Goal: Task Accomplishment & Management: Manage account settings

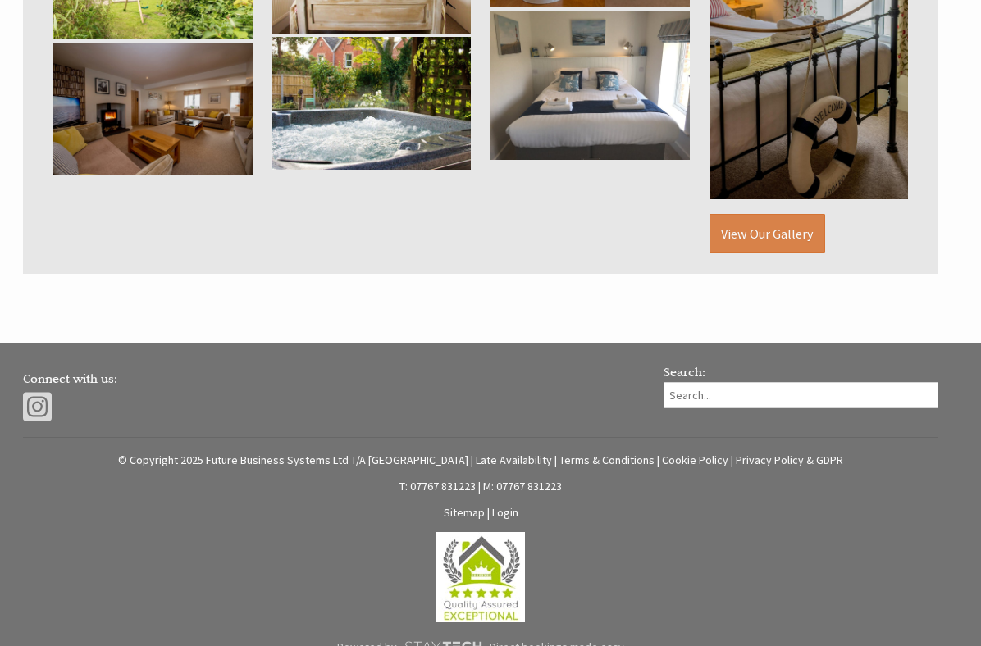
scroll to position [1199, 0]
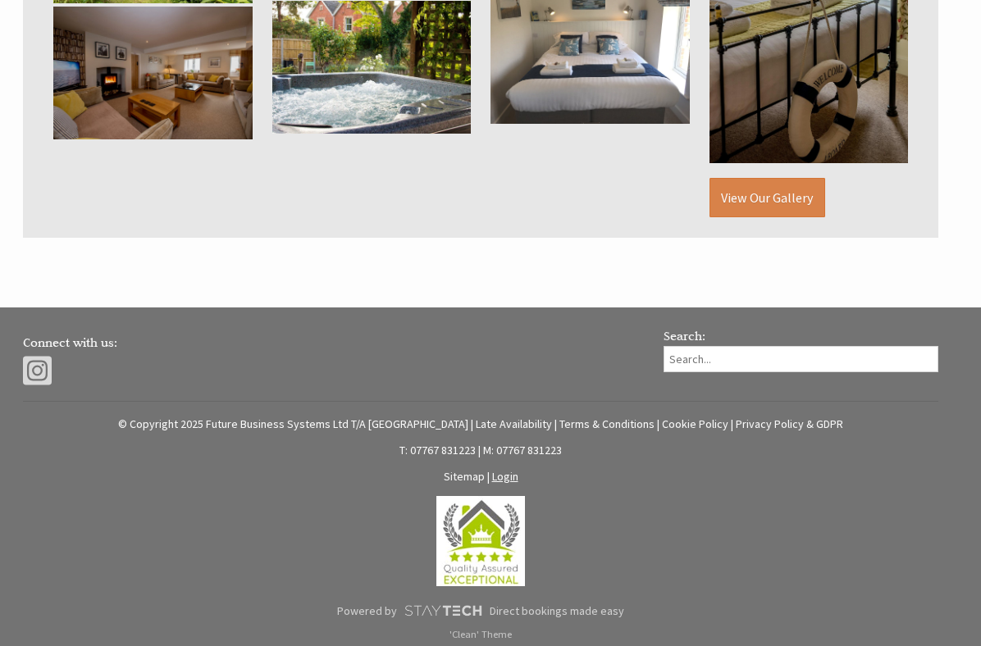
click at [504, 470] on link "Login" at bounding box center [505, 476] width 26 height 15
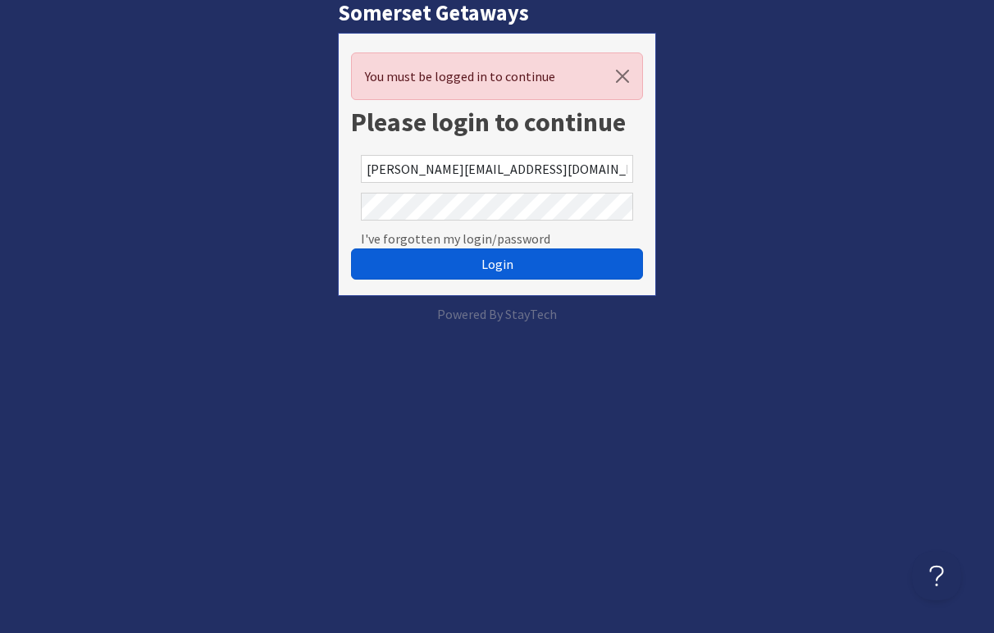
click at [502, 259] on span "Login" at bounding box center [498, 264] width 32 height 16
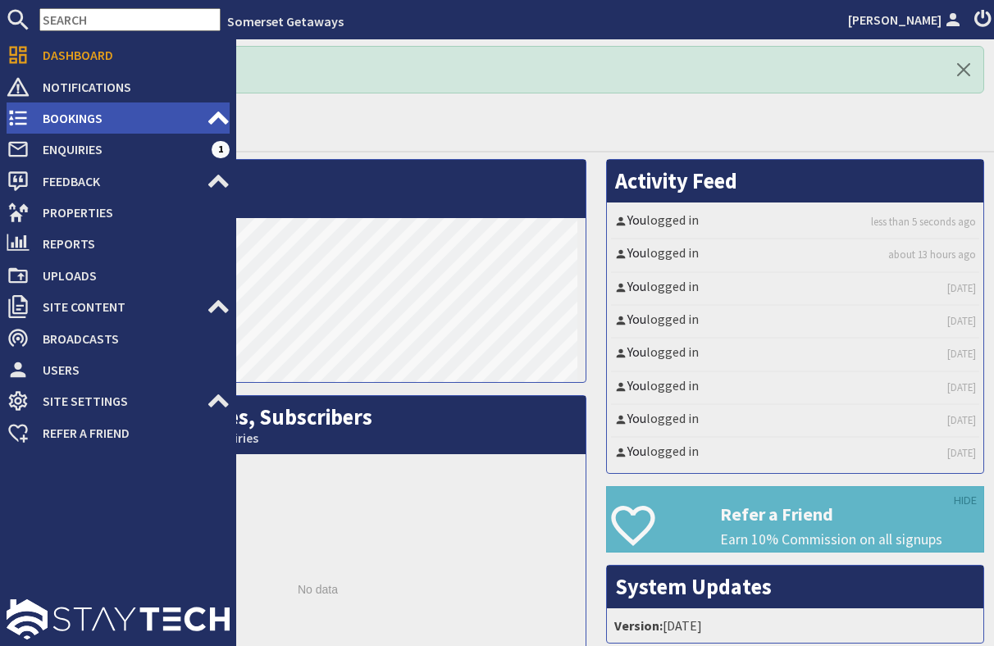
click at [78, 120] on span "Bookings" at bounding box center [118, 118] width 177 height 26
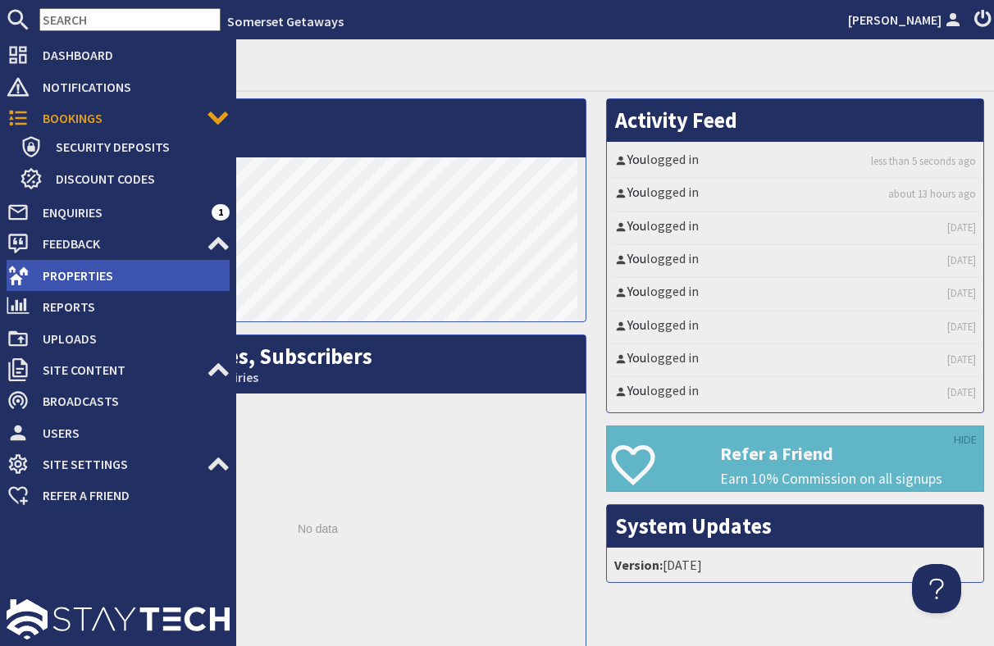
click at [88, 275] on span "Properties" at bounding box center [130, 276] width 200 height 26
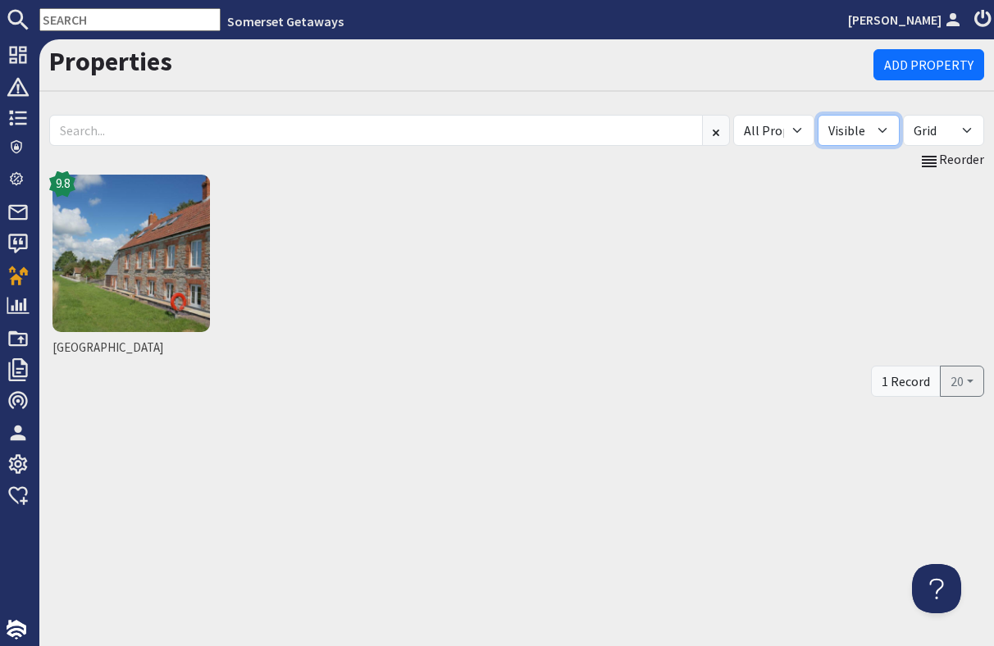
click at [886, 125] on select "All Visible Not Visible" at bounding box center [858, 130] width 81 height 31
select select "false"
click option "Not Visible" at bounding box center [0, 0] width 0 height 0
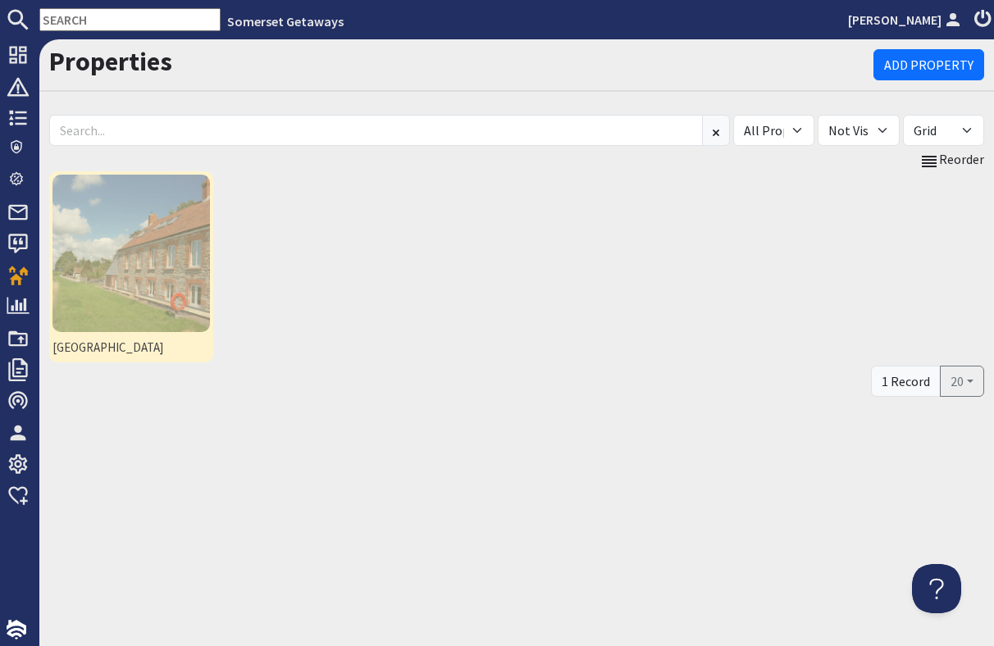
click at [135, 260] on img at bounding box center [132, 254] width 158 height 158
click at [149, 281] on img at bounding box center [132, 254] width 158 height 158
click at [147, 282] on img at bounding box center [132, 254] width 158 height 158
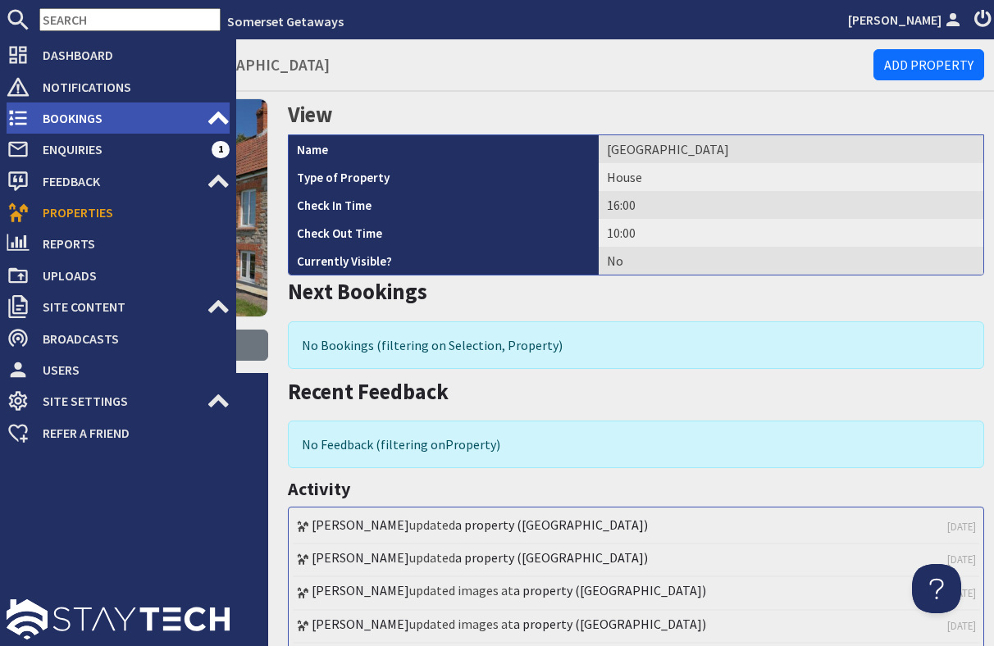
click at [82, 120] on span "Bookings" at bounding box center [118, 118] width 177 height 26
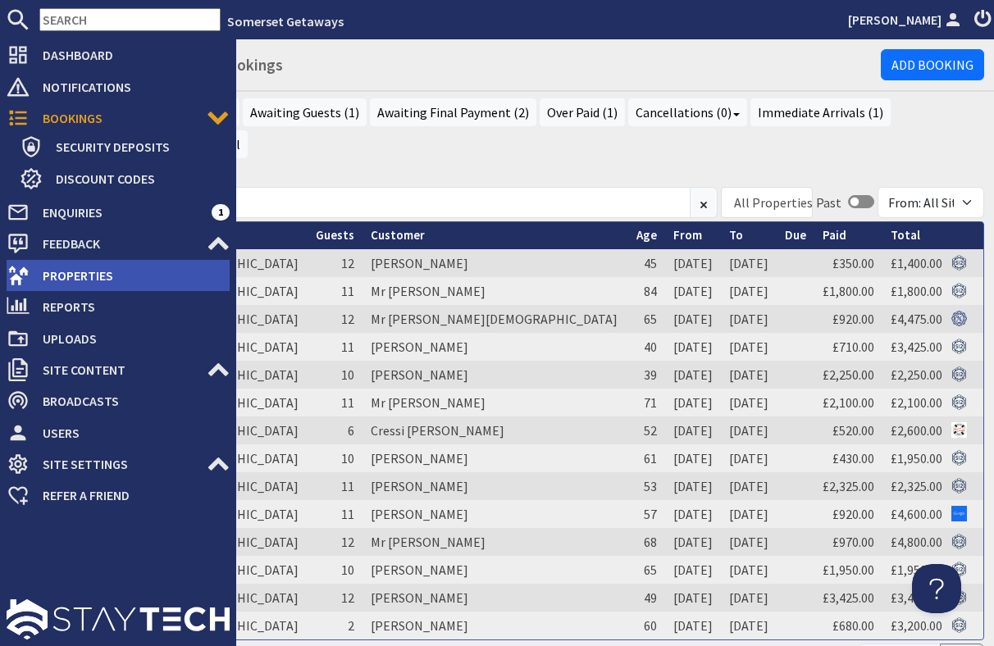
click at [85, 273] on span "Properties" at bounding box center [130, 276] width 200 height 26
